Goal: Transaction & Acquisition: Book appointment/travel/reservation

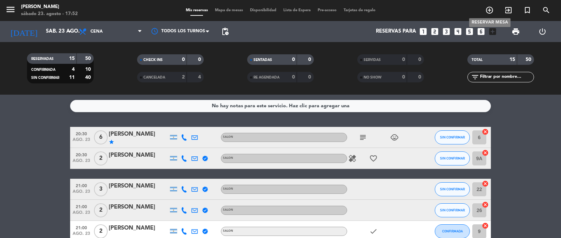
click at [490, 11] on icon "add_circle_outline" at bounding box center [489, 10] width 8 height 8
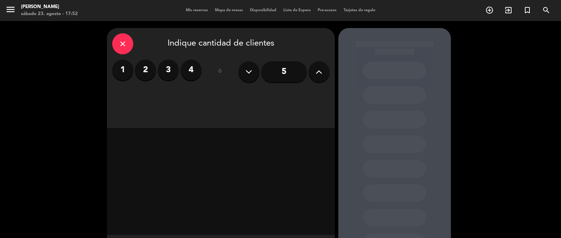
click at [192, 69] on label "4" at bounding box center [191, 70] width 21 height 21
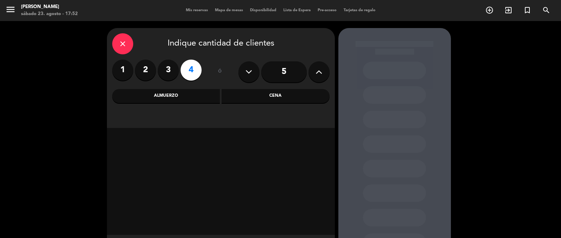
click at [321, 73] on icon at bounding box center [319, 72] width 7 height 11
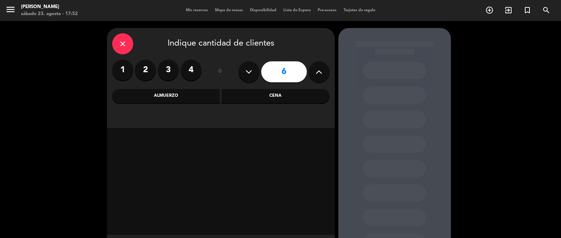
click at [261, 94] on div "Cena" at bounding box center [276, 96] width 108 height 14
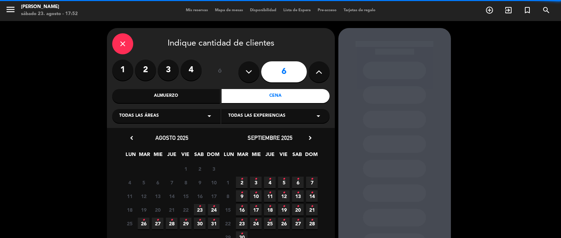
click at [184, 116] on div "Todas las áreas arrow_drop_down" at bounding box center [166, 116] width 108 height 14
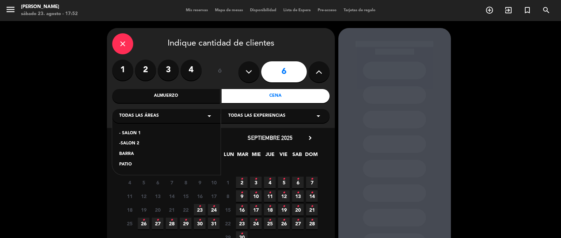
click at [135, 130] on div "- SALON 1" at bounding box center [166, 133] width 94 height 7
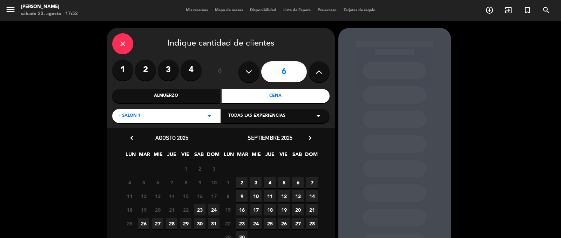
click at [201, 208] on span "23" at bounding box center [200, 210] width 12 height 12
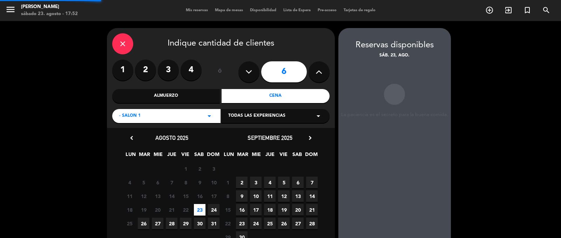
scroll to position [28, 0]
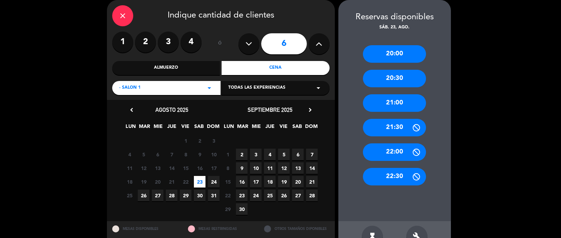
click at [385, 80] on div "20:30" at bounding box center [394, 79] width 63 height 18
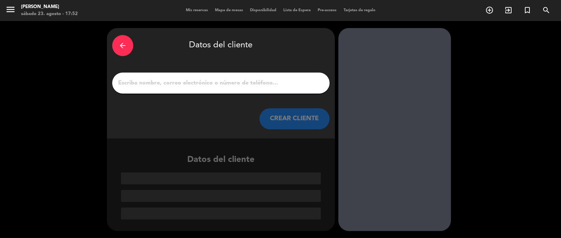
scroll to position [0, 0]
click at [202, 83] on input "1" at bounding box center [221, 83] width 207 height 10
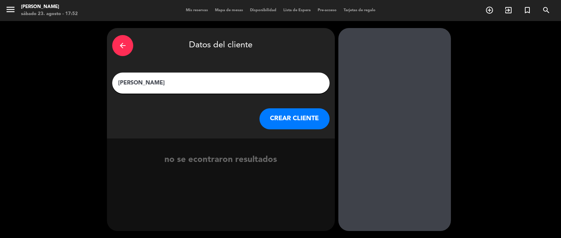
click at [134, 83] on input "[PERSON_NAME]" at bounding box center [221, 83] width 207 height 10
click at [134, 83] on input "Paz" at bounding box center [221, 83] width 207 height 10
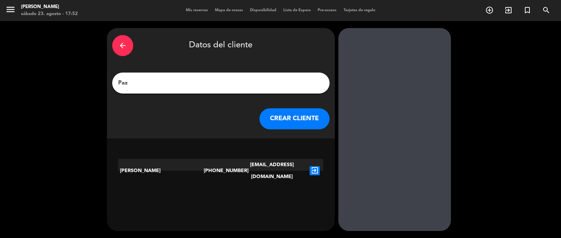
type input "Paz"
click at [313, 166] on icon "exit_to_app" at bounding box center [315, 170] width 10 height 9
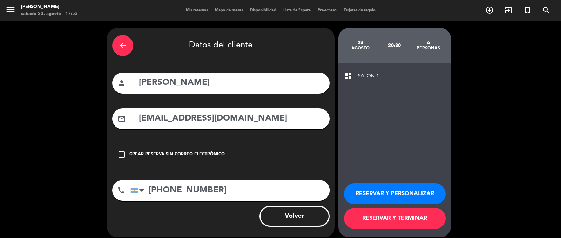
click at [400, 218] on button "RESERVAR Y TERMINAR" at bounding box center [395, 218] width 102 height 21
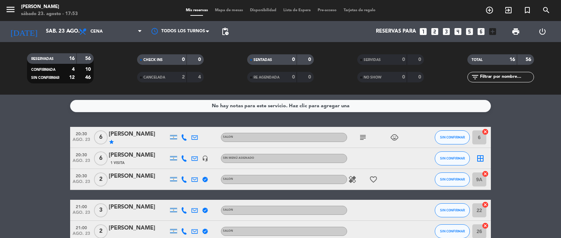
click at [361, 136] on icon "subject" at bounding box center [363, 137] width 8 height 8
